Goal: Use online tool/utility: Utilize a website feature to perform a specific function

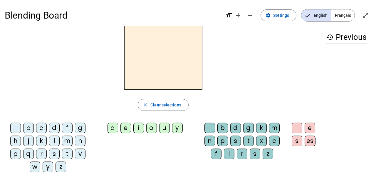
click at [68, 141] on div "m" at bounding box center [67, 140] width 11 height 11
click at [109, 129] on div "a" at bounding box center [113, 127] width 11 height 11
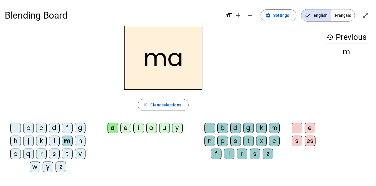
click at [230, 153] on div "l" at bounding box center [229, 153] width 11 height 11
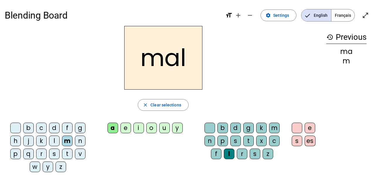
click at [138, 127] on div "i" at bounding box center [138, 127] width 11 height 11
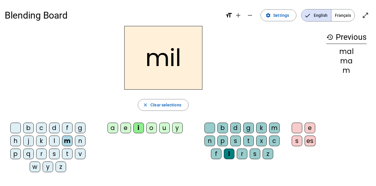
click at [54, 155] on div "s" at bounding box center [54, 153] width 11 height 11
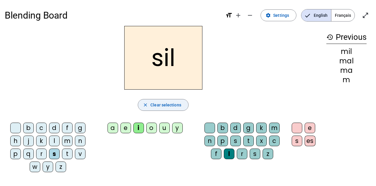
click at [155, 106] on span "Clear selections" at bounding box center [166, 104] width 31 height 7
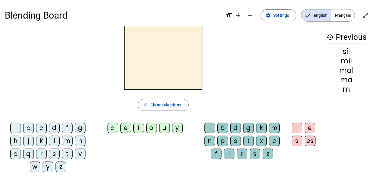
click at [54, 153] on div "s" at bounding box center [54, 153] width 11 height 11
click at [139, 128] on div "i" at bounding box center [138, 127] width 11 height 11
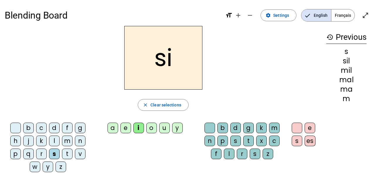
click at [111, 127] on div "a" at bounding box center [113, 127] width 11 height 11
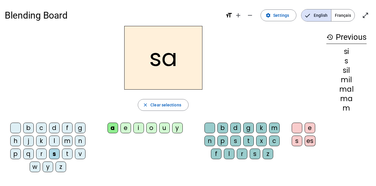
click at [111, 127] on div "a" at bounding box center [113, 127] width 11 height 11
click at [167, 130] on div "u" at bounding box center [164, 127] width 11 height 11
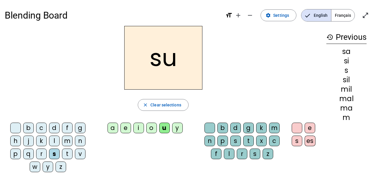
click at [54, 123] on div "d" at bounding box center [54, 127] width 11 height 11
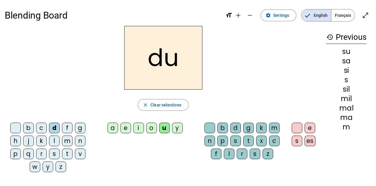
click at [56, 154] on div "s" at bounding box center [54, 153] width 11 height 11
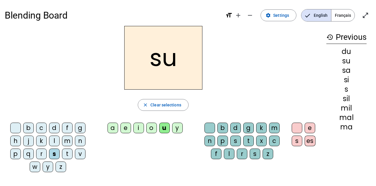
click at [241, 152] on div "r" at bounding box center [242, 153] width 11 height 11
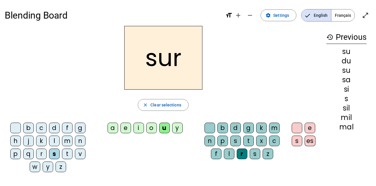
click at [68, 138] on div "m" at bounding box center [67, 140] width 11 height 11
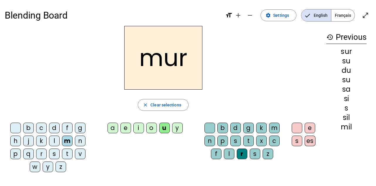
click at [53, 126] on div "d" at bounding box center [54, 127] width 11 height 11
